Goal: Transaction & Acquisition: Download file/media

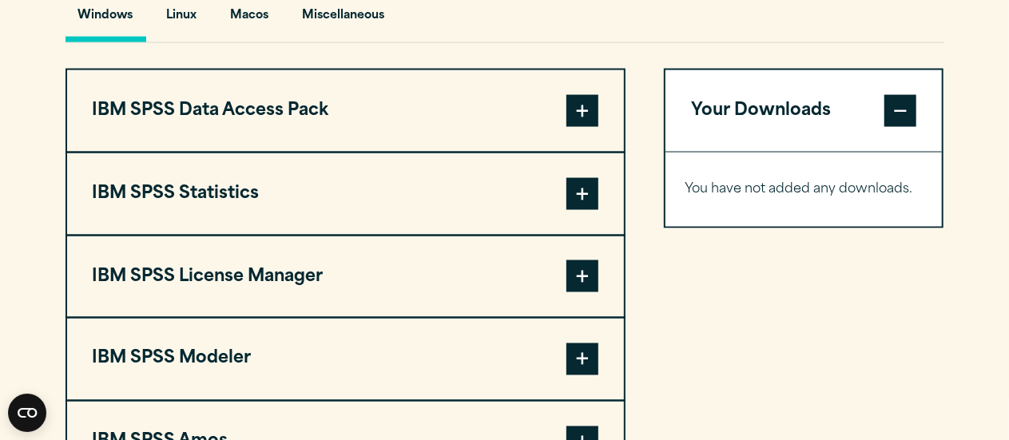
scroll to position [1269, 0]
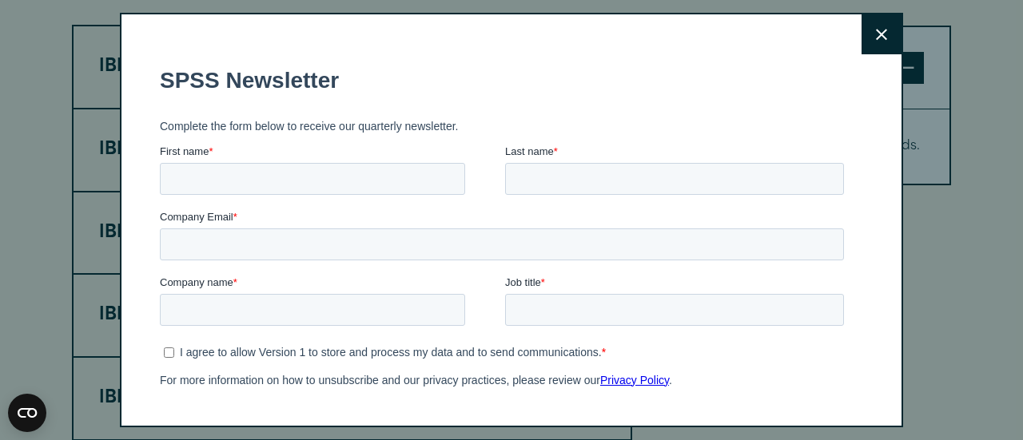
click at [876, 38] on icon at bounding box center [881, 35] width 11 height 12
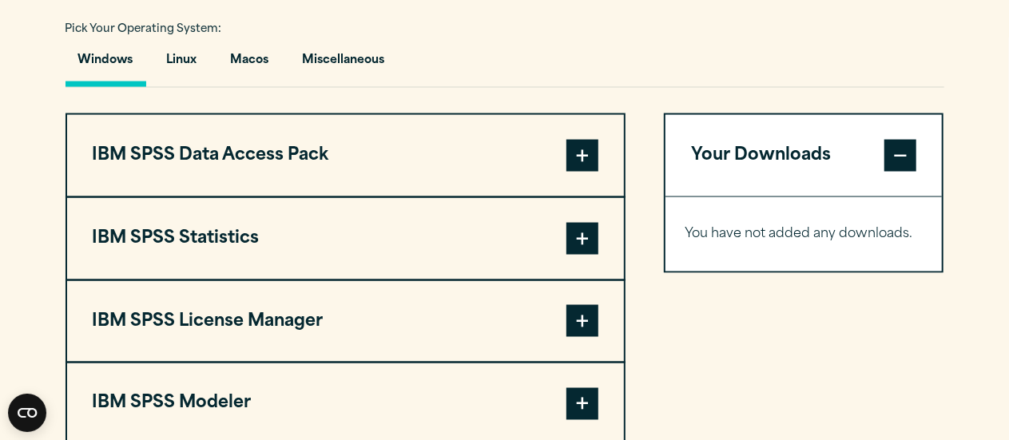
scroll to position [1180, 0]
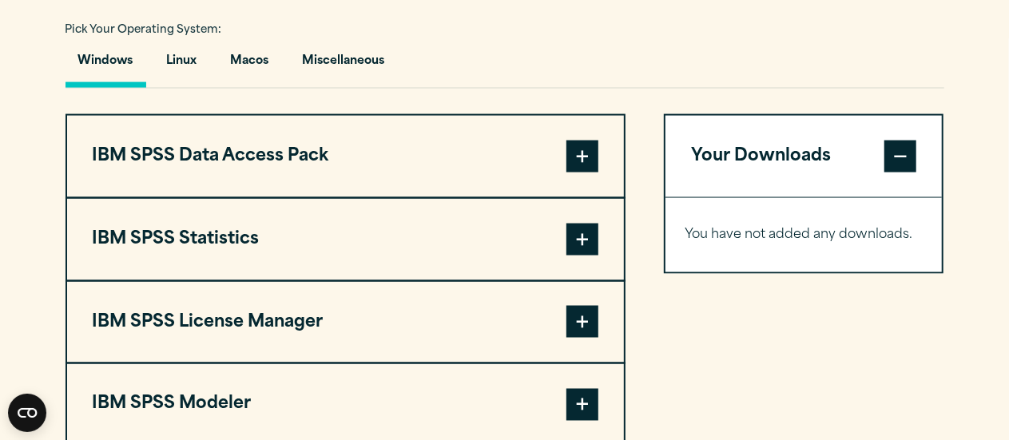
click at [586, 237] on span at bounding box center [582, 240] width 32 height 32
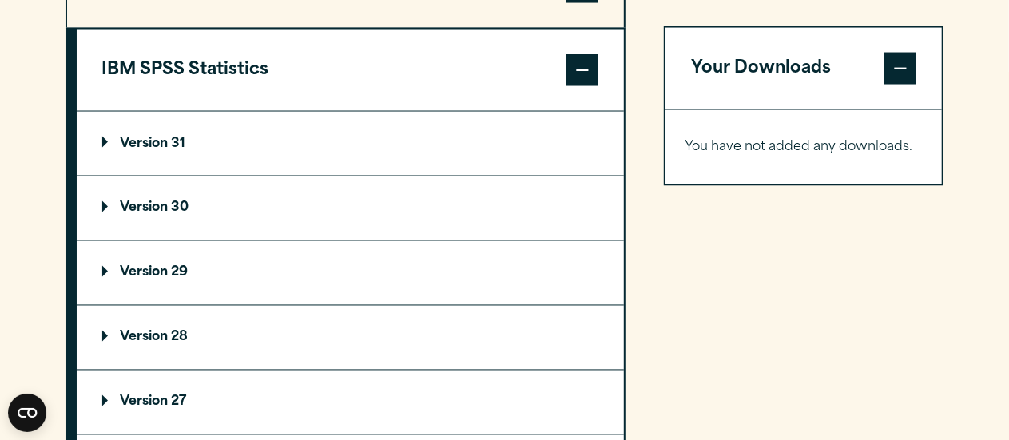
scroll to position [1368, 0]
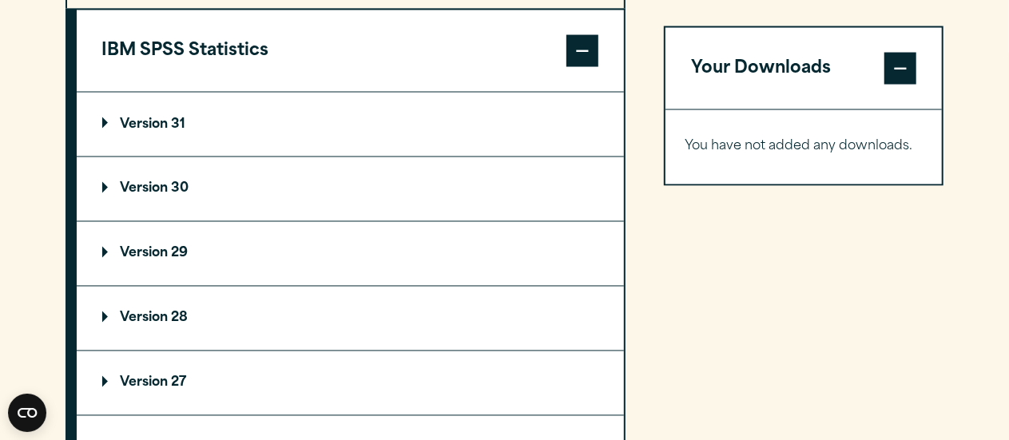
click at [330, 114] on summary "Version 31" at bounding box center [350, 125] width 547 height 64
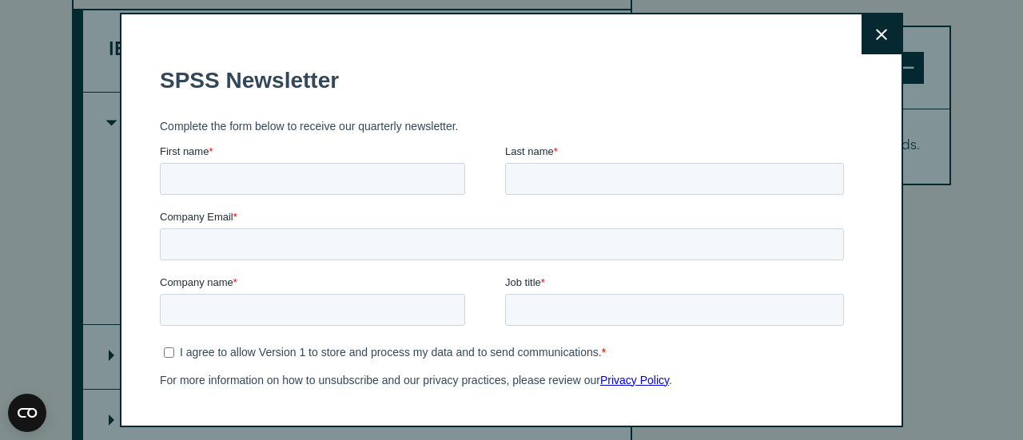
click at [877, 43] on button "Close" at bounding box center [881, 34] width 40 height 40
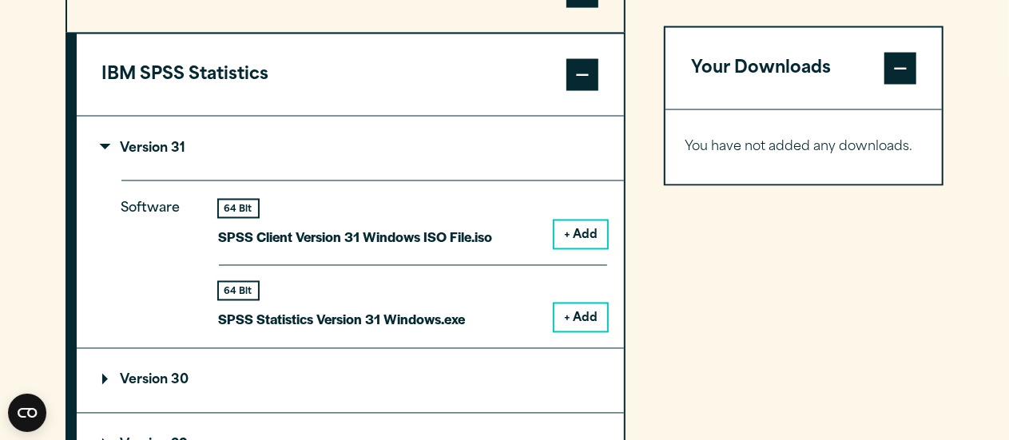
scroll to position [1345, 0]
click at [590, 308] on button "+ Add" at bounding box center [580, 317] width 53 height 27
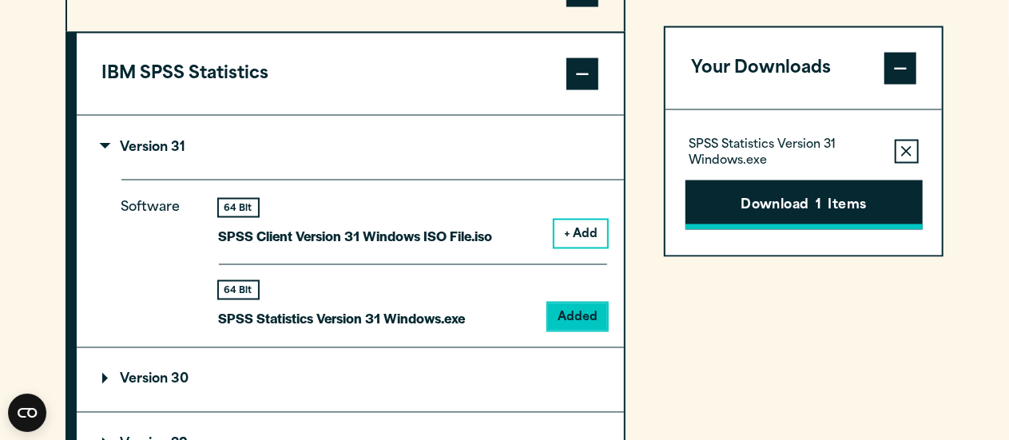
click at [767, 220] on button "Download 1 Items" at bounding box center [803, 205] width 237 height 50
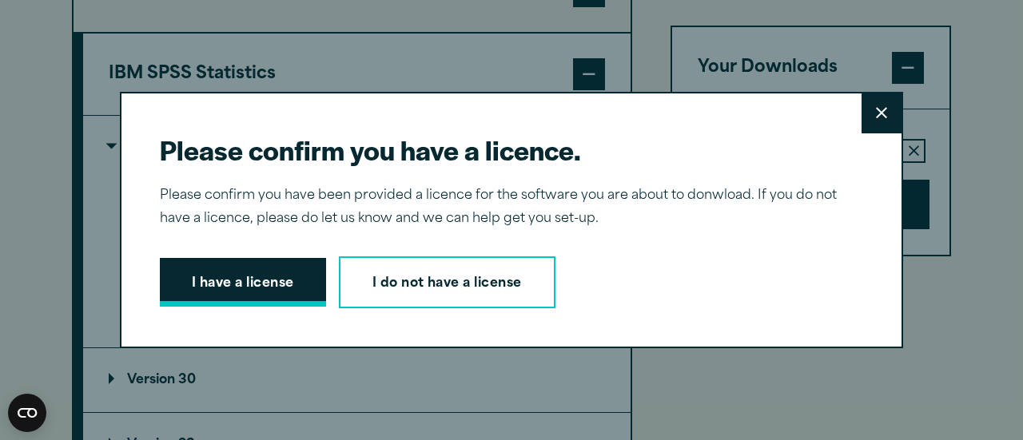
click at [252, 279] on button "I have a license" at bounding box center [243, 283] width 166 height 50
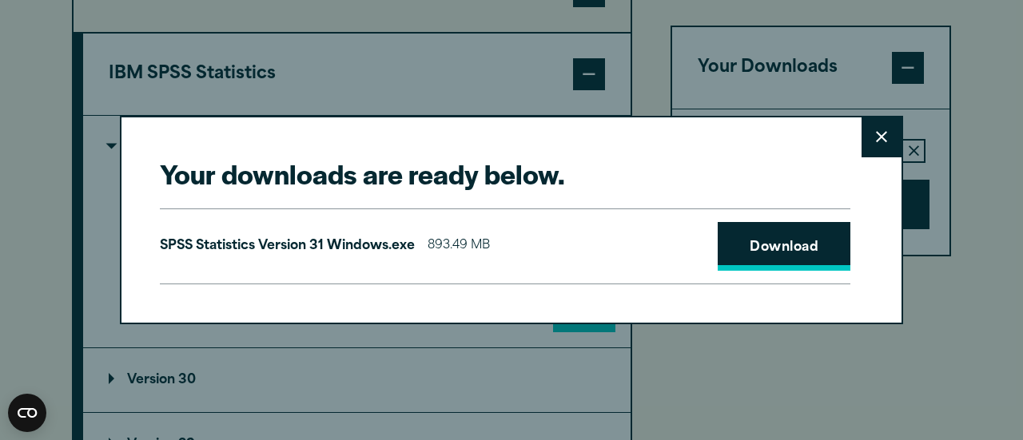
click at [757, 242] on link "Download" at bounding box center [783, 247] width 133 height 50
click at [888, 134] on button "Close" at bounding box center [881, 137] width 40 height 40
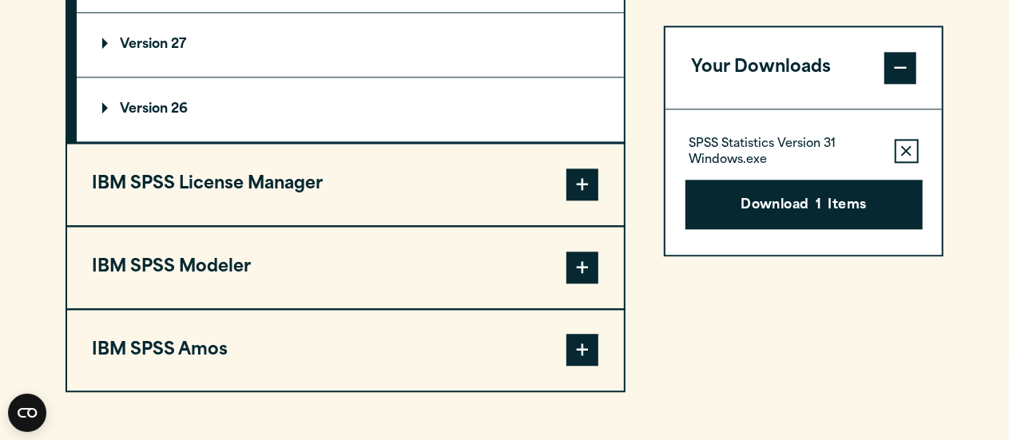
scroll to position [1874, 0]
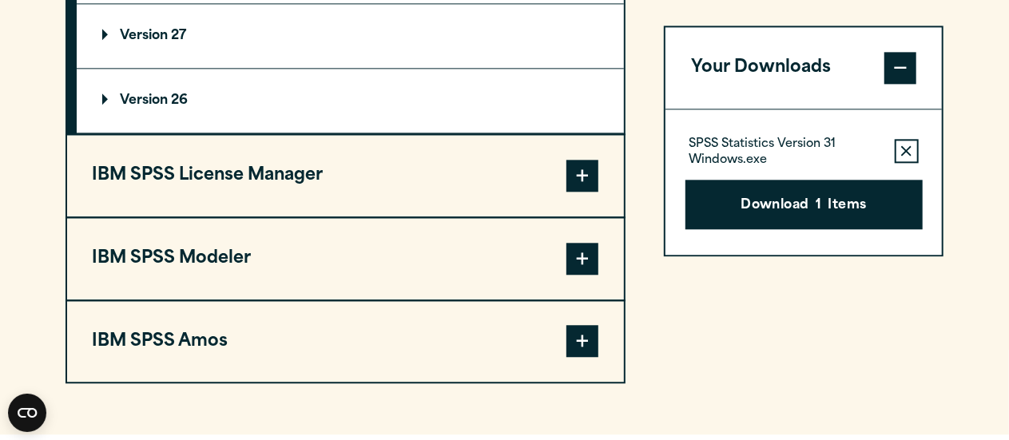
click at [499, 164] on button "IBM SPSS License Manager" at bounding box center [345, 175] width 557 height 81
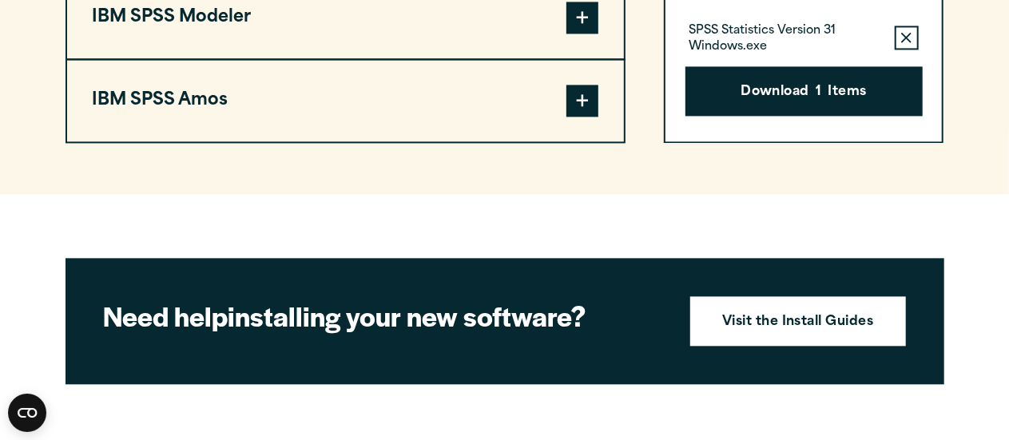
scroll to position [1697, 0]
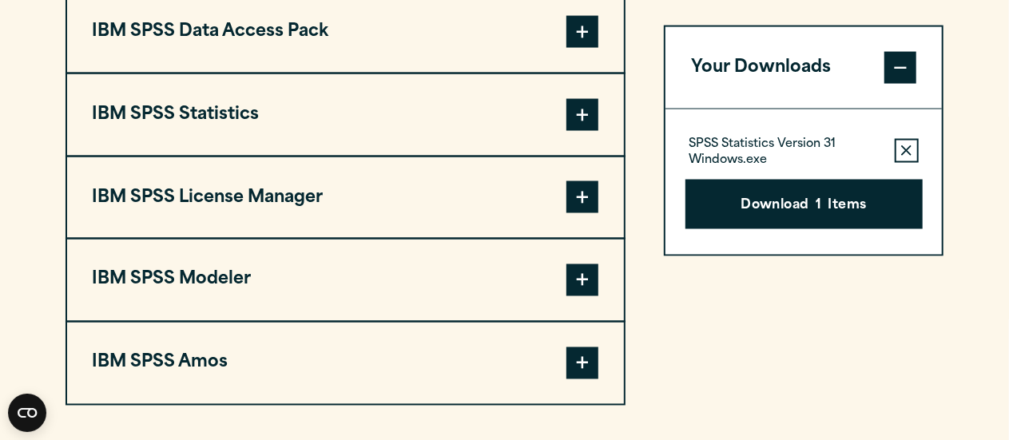
scroll to position [1305, 0]
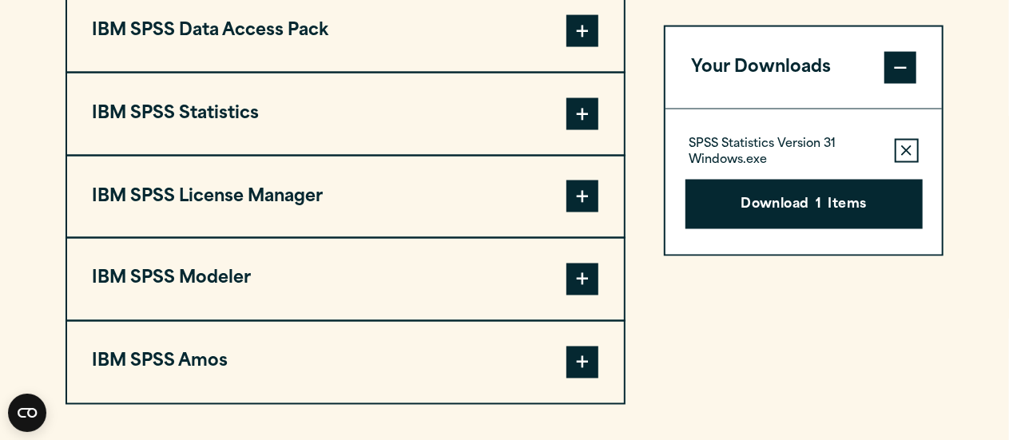
click at [568, 110] on span at bounding box center [582, 114] width 32 height 32
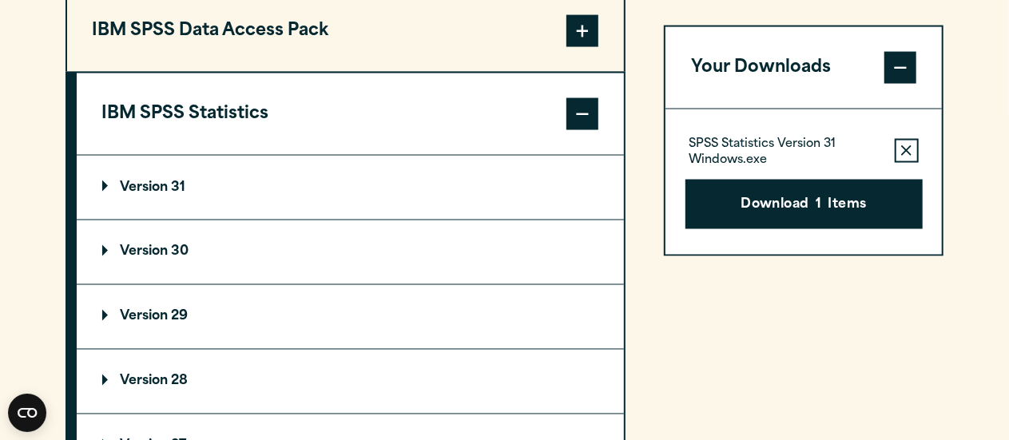
scroll to position [1380, 0]
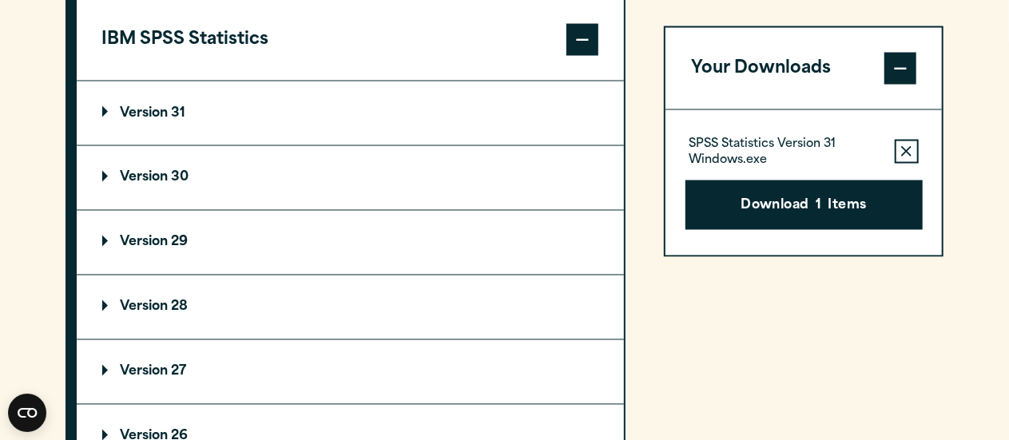
click at [170, 237] on p "Version 29" at bounding box center [145, 242] width 86 height 13
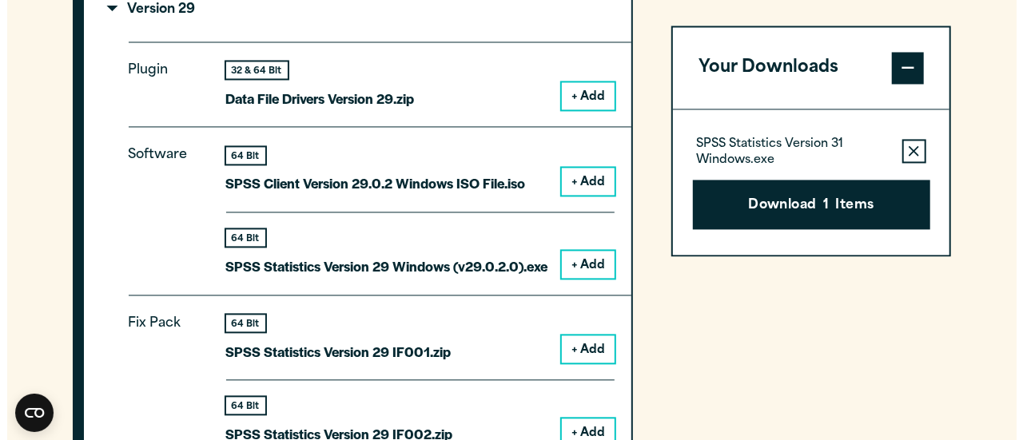
scroll to position [1590, 0]
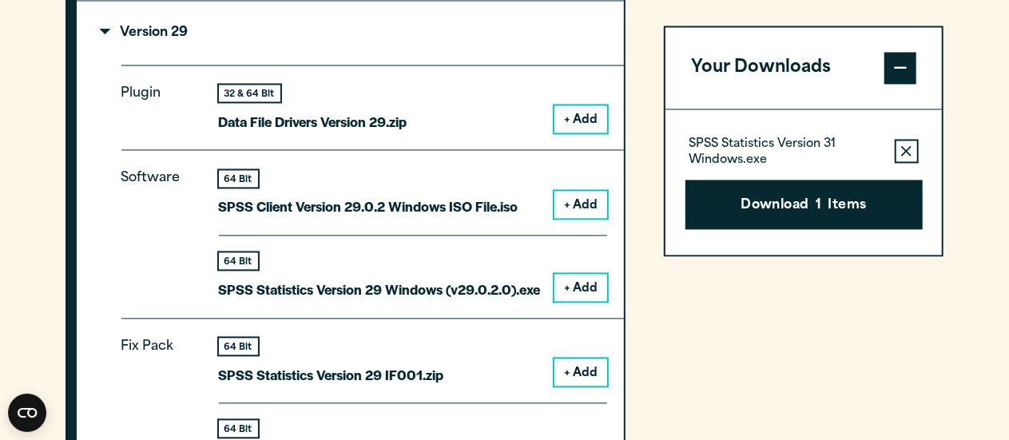
click at [566, 276] on button "+ Add" at bounding box center [580, 287] width 53 height 27
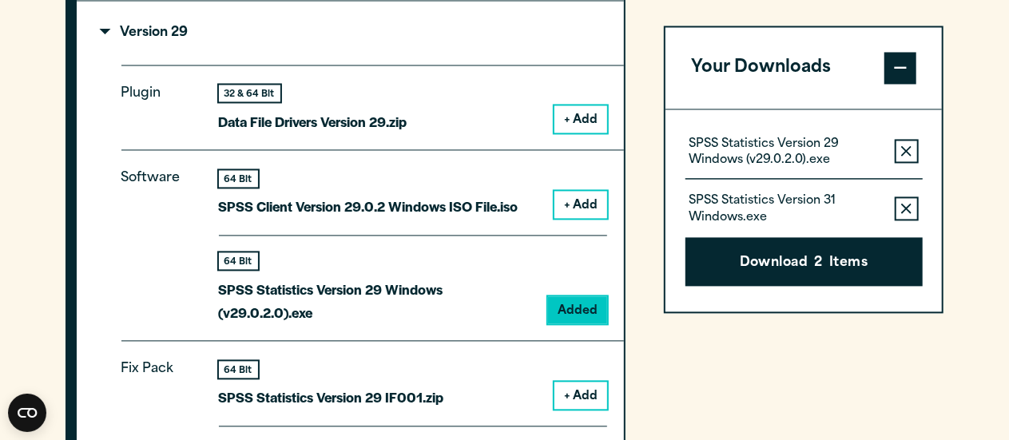
click at [908, 194] on div "SPSS Statistics Version 31 Windows.exe Remove this item from your software down…" at bounding box center [803, 202] width 237 height 46
click at [906, 205] on icon "button" at bounding box center [906, 208] width 10 height 11
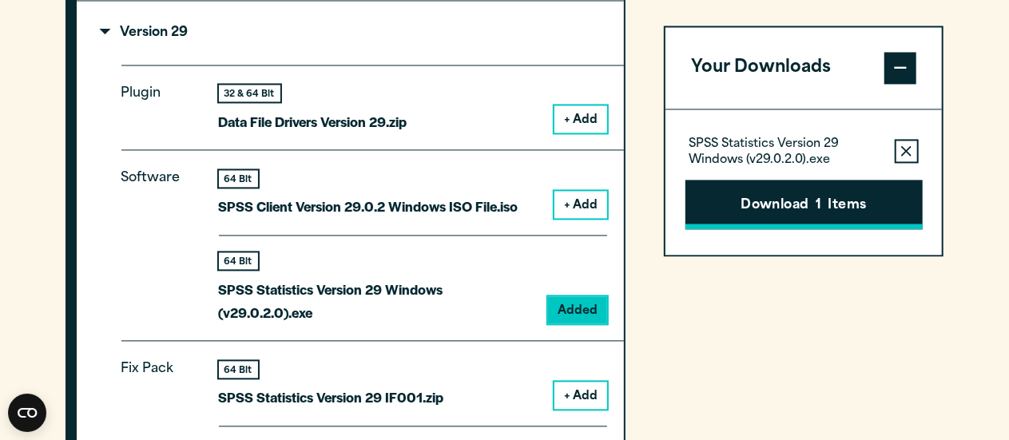
click at [788, 218] on button "Download 1 Items" at bounding box center [803, 205] width 237 height 50
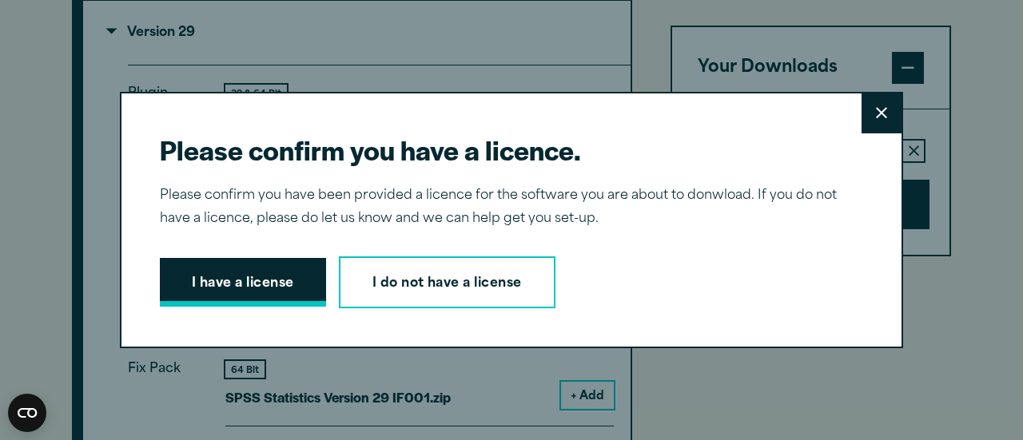
click at [258, 287] on button "I have a license" at bounding box center [243, 283] width 166 height 50
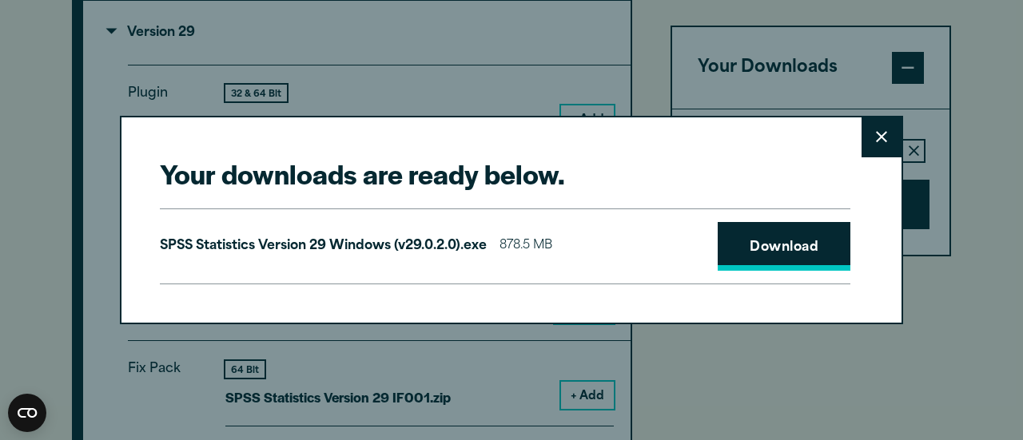
click at [762, 230] on link "Download" at bounding box center [783, 247] width 133 height 50
